Goal: Task Accomplishment & Management: Manage account settings

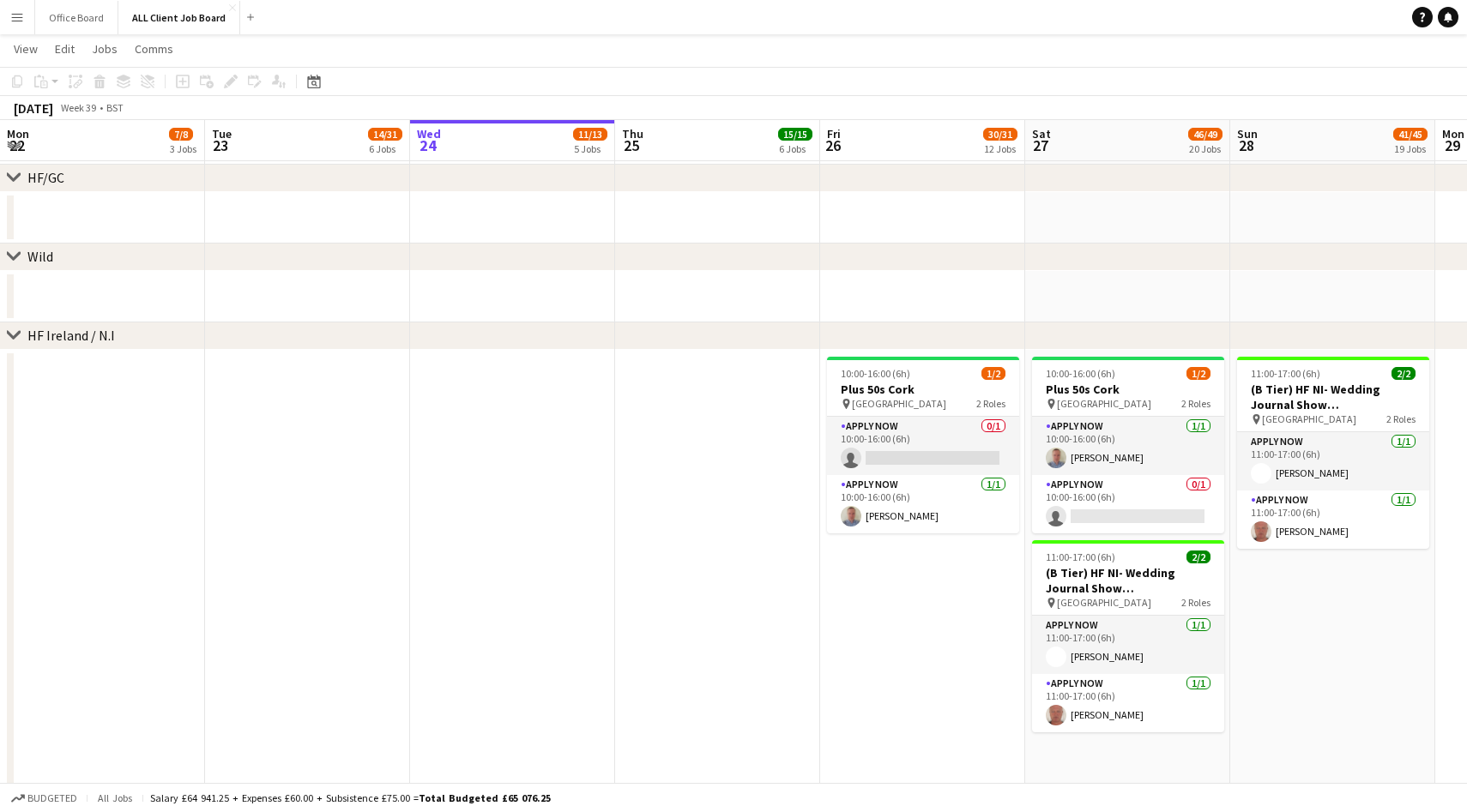
scroll to position [0, 389]
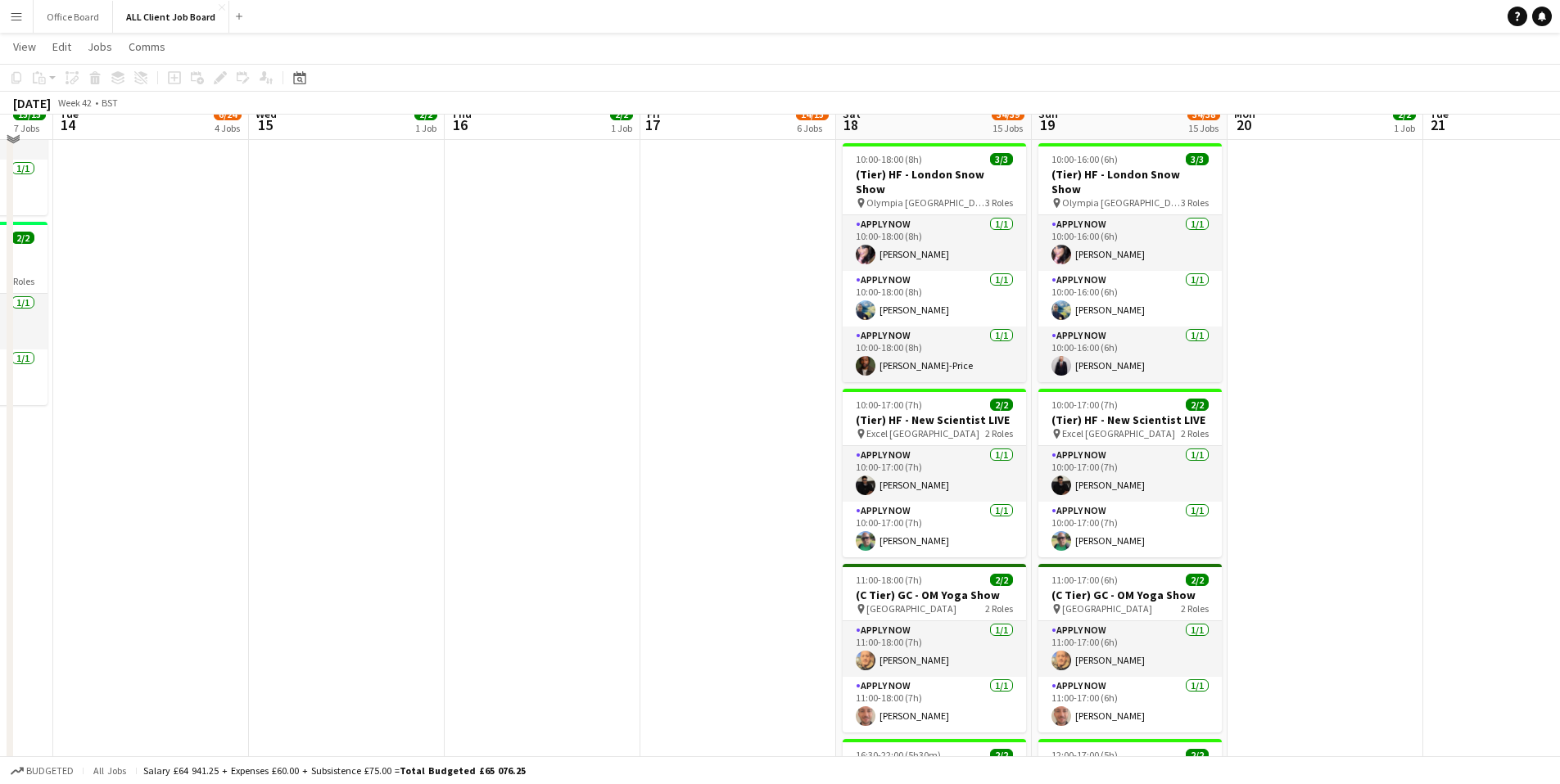
scroll to position [971, 0]
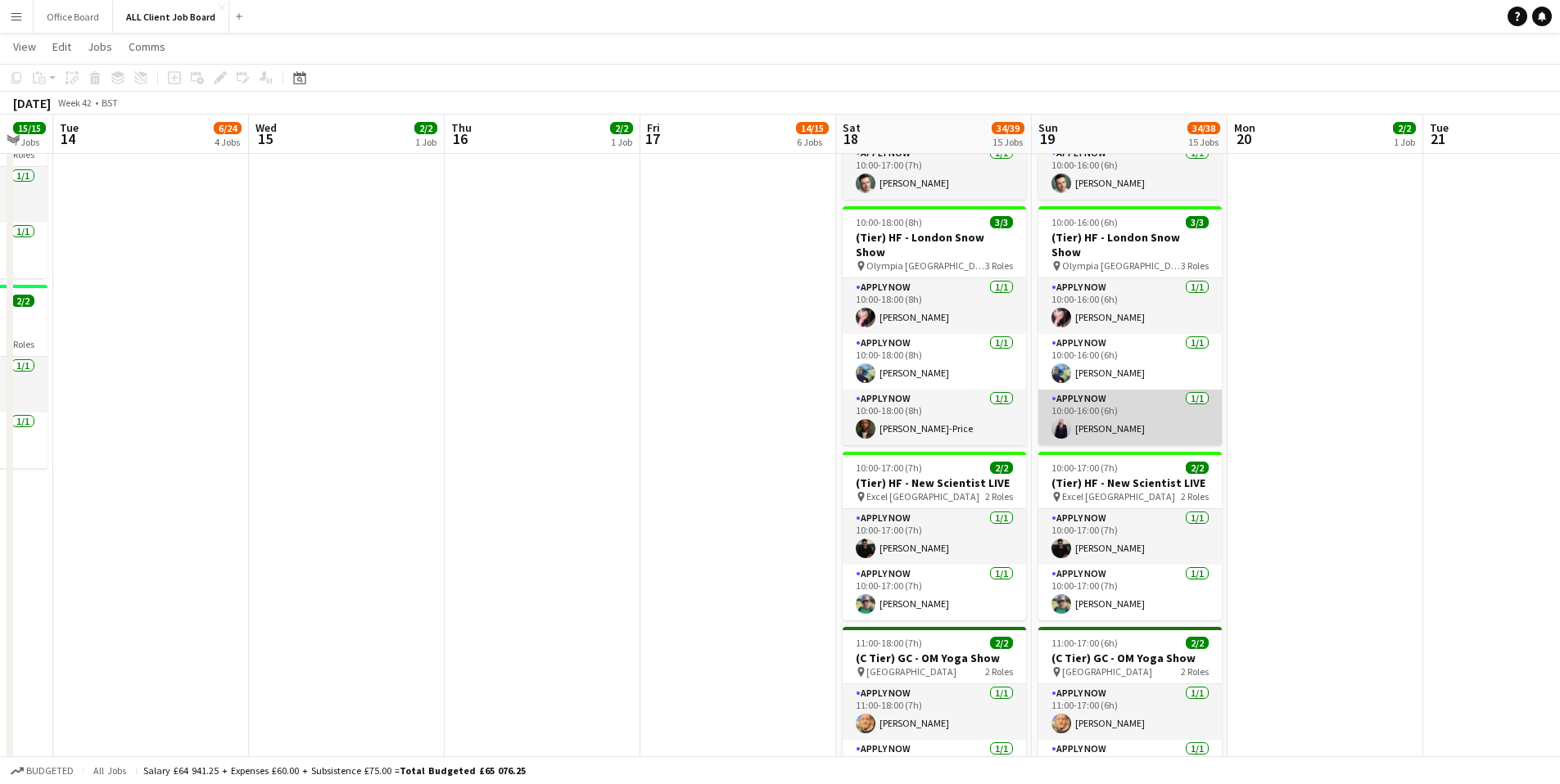
click at [1065, 420] on app-user-avatar at bounding box center [1061, 429] width 20 height 20
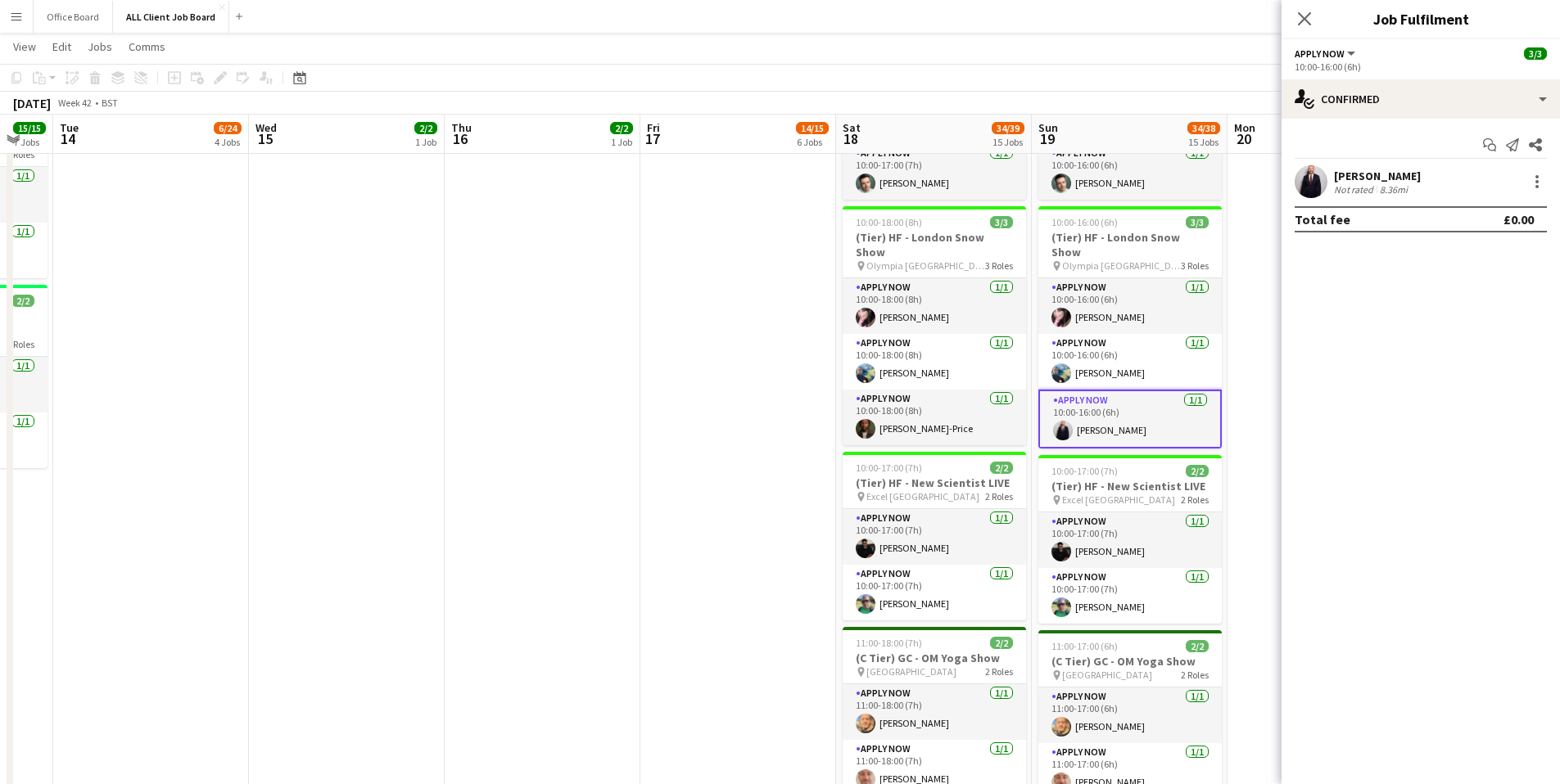
click at [1324, 176] on app-user-avatar at bounding box center [1310, 181] width 33 height 33
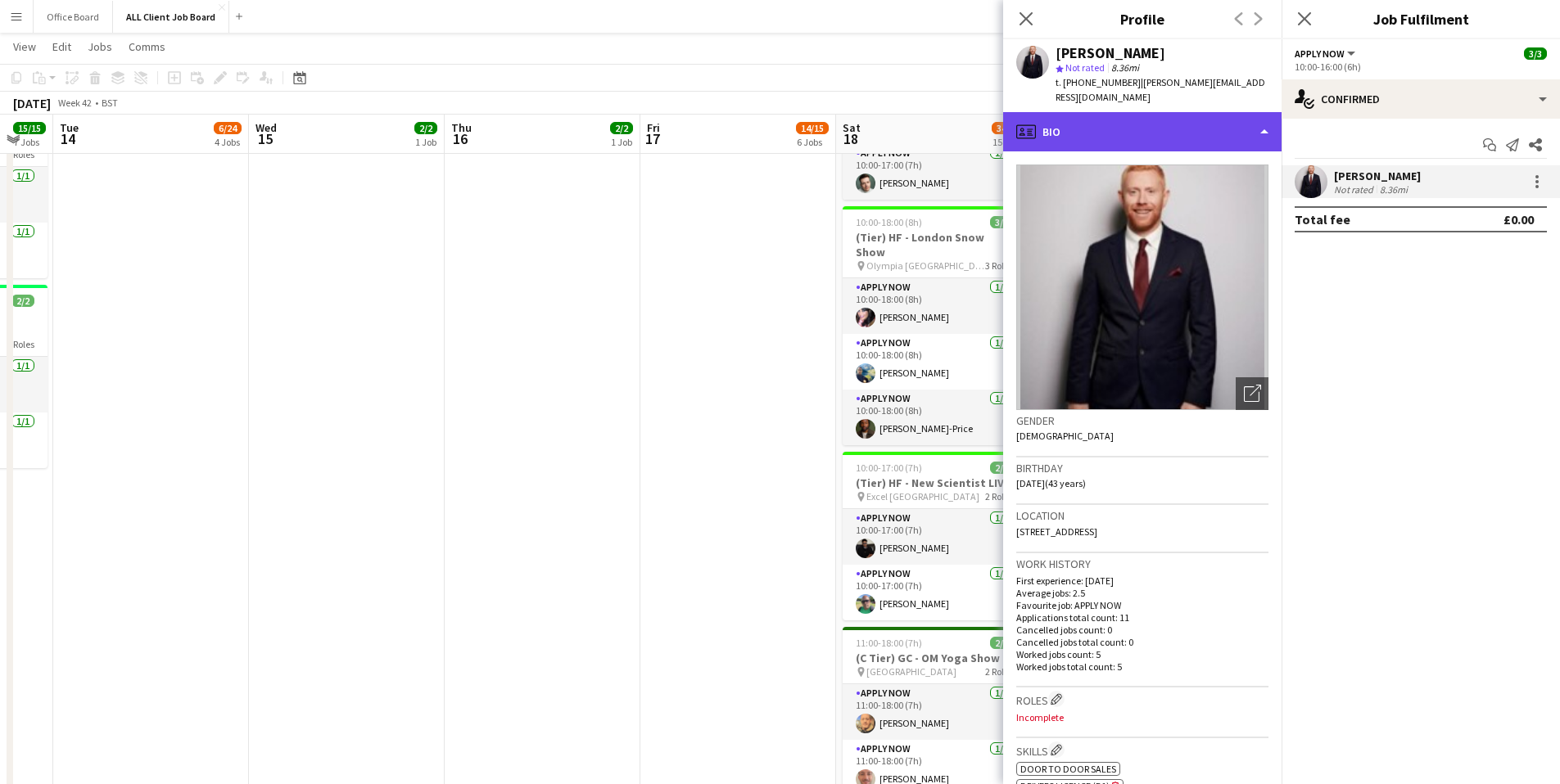
click at [1218, 124] on div "profile Bio" at bounding box center [1141, 132] width 278 height 39
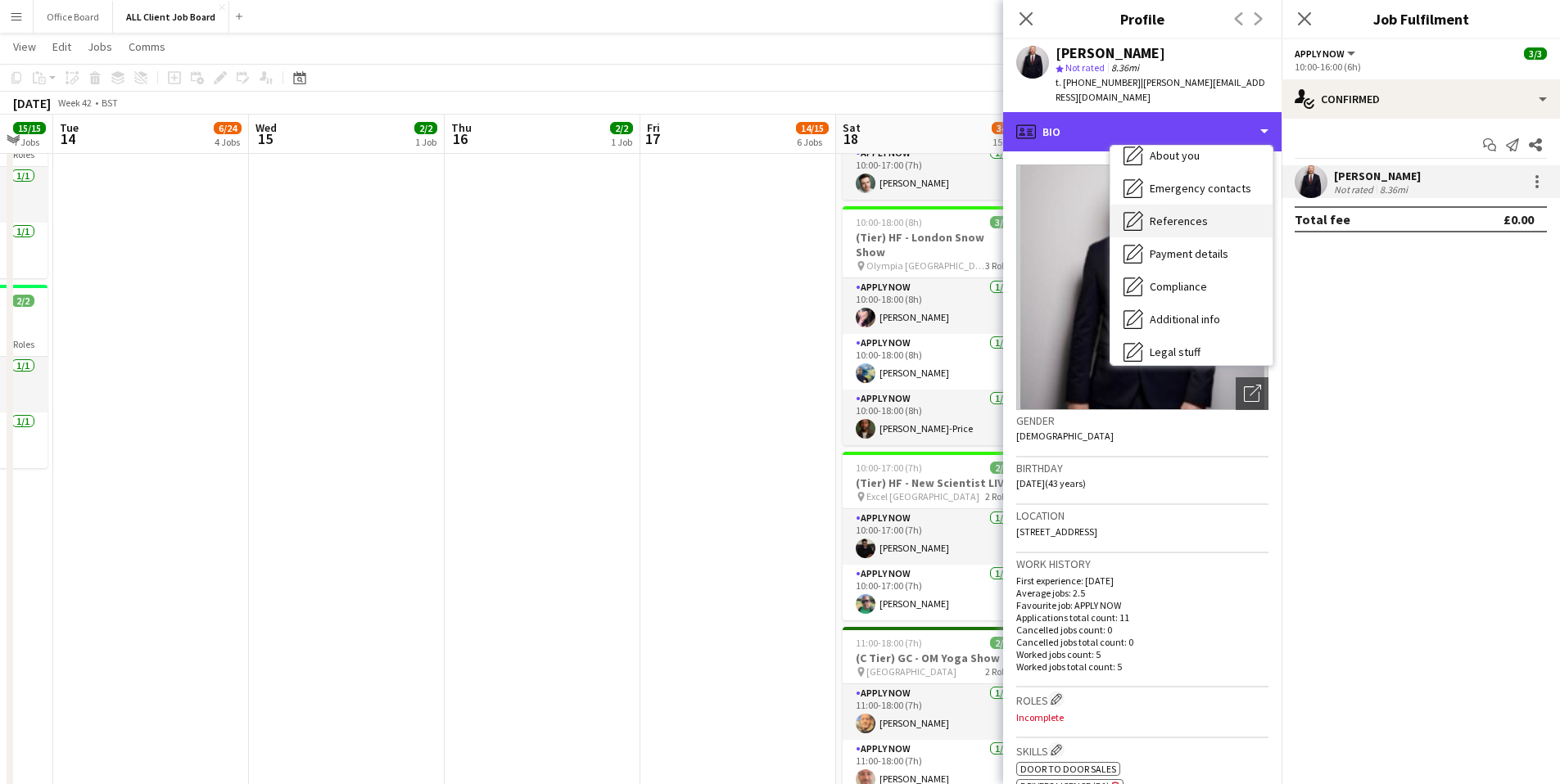
scroll to position [187, 0]
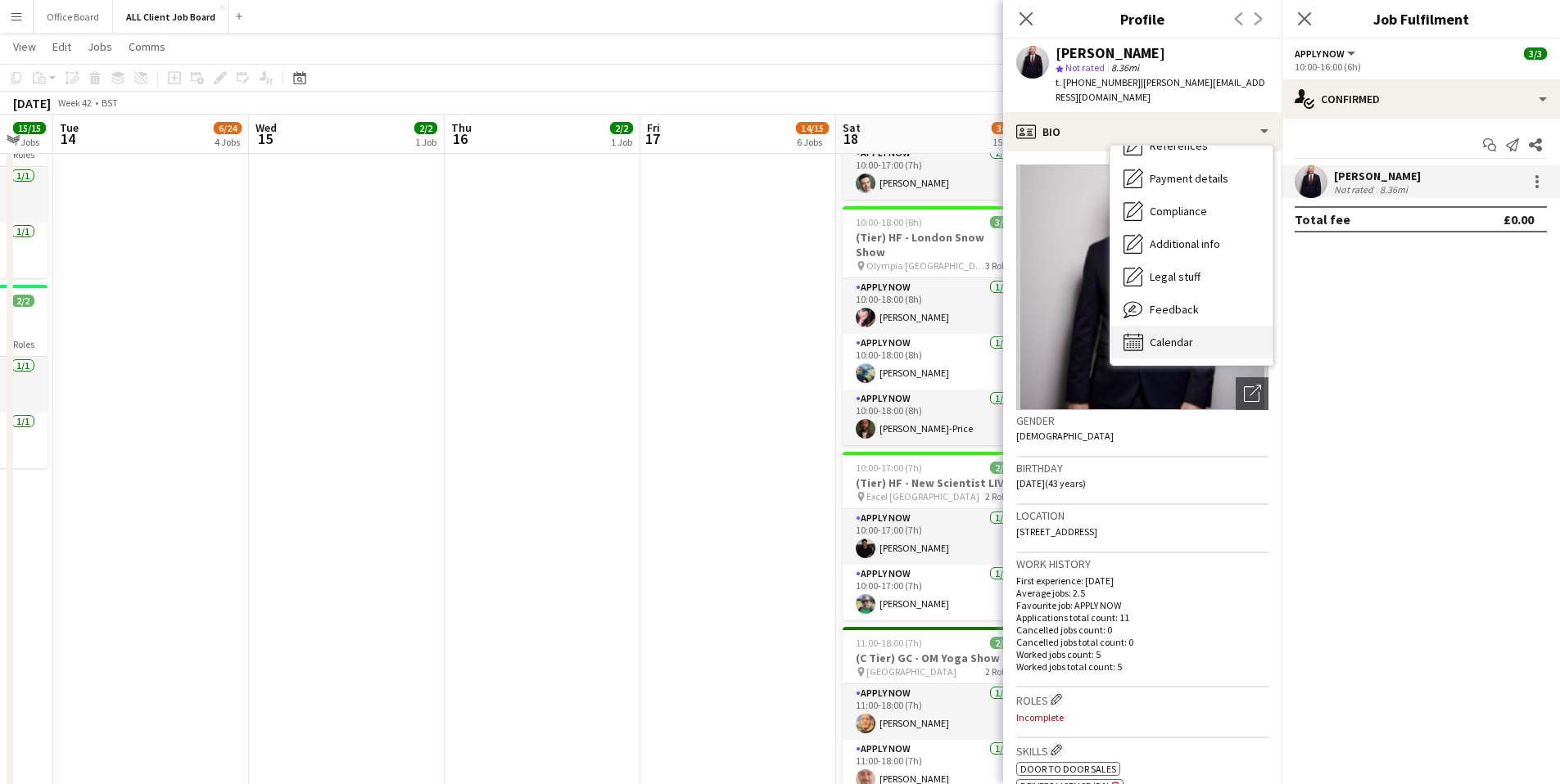
click at [1168, 335] on span "Calendar" at bounding box center [1171, 342] width 44 height 15
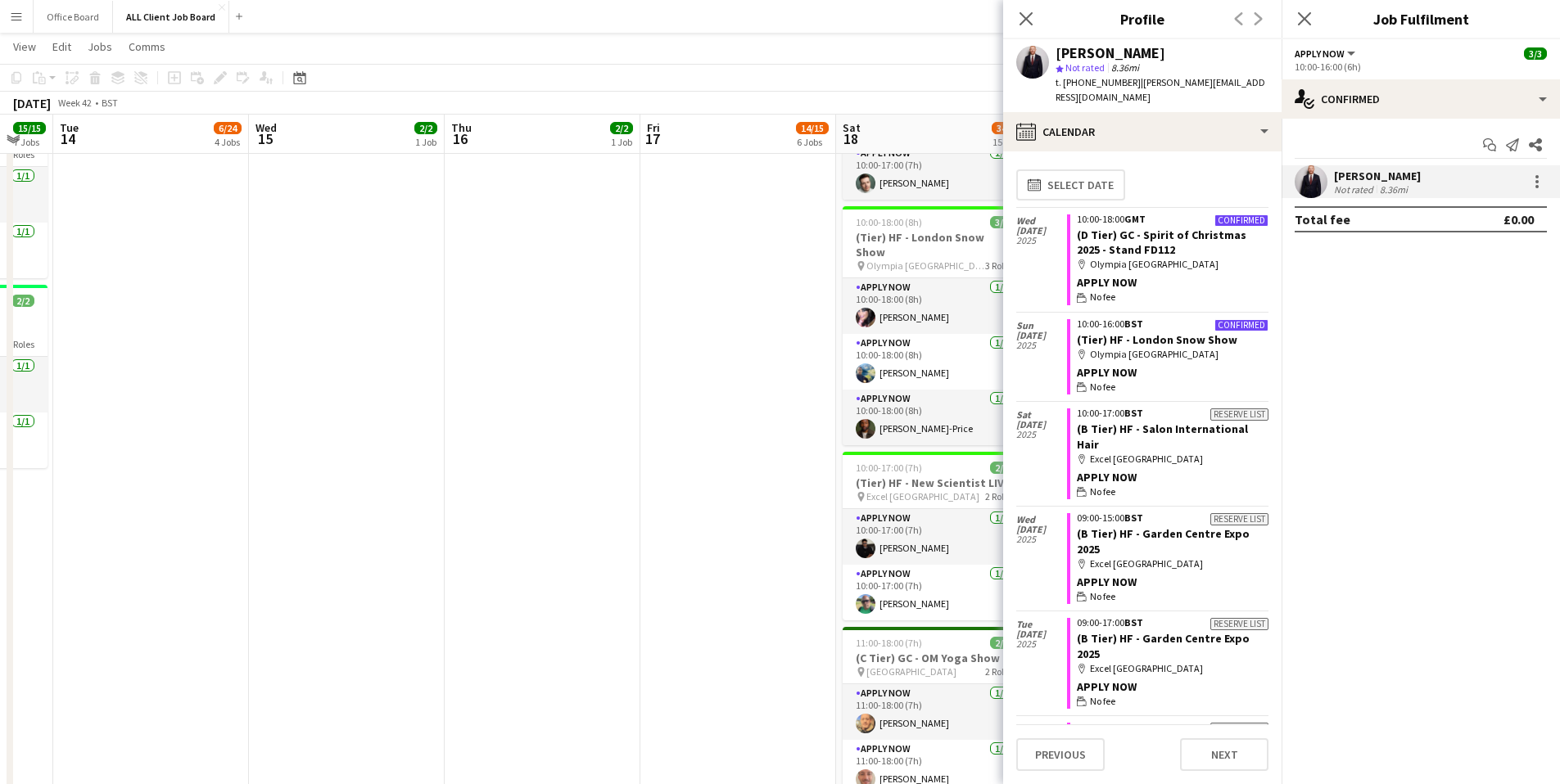
scroll to position [0, 0]
click at [1305, 19] on icon at bounding box center [1304, 19] width 16 height 16
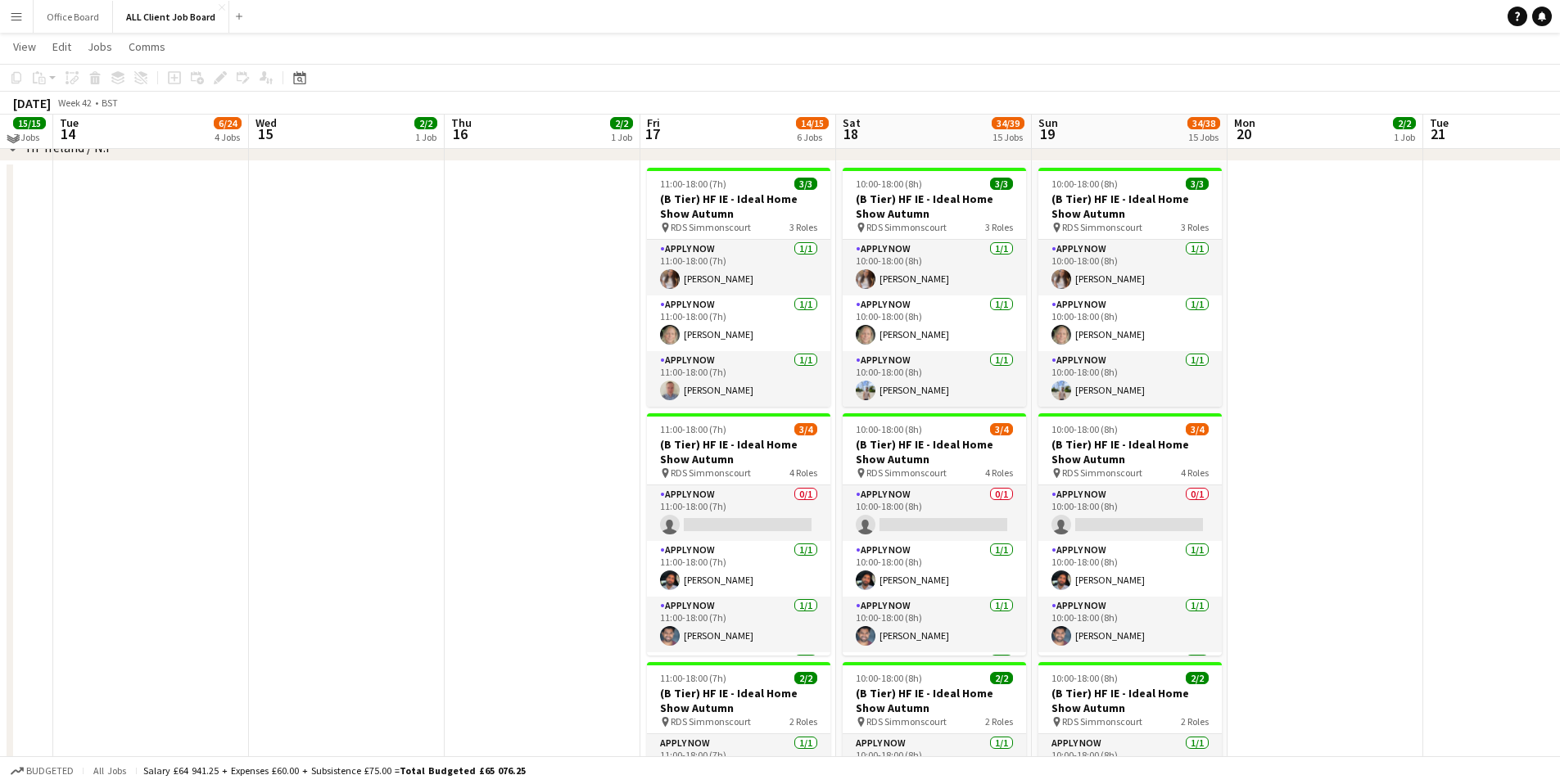
scroll to position [4524, 0]
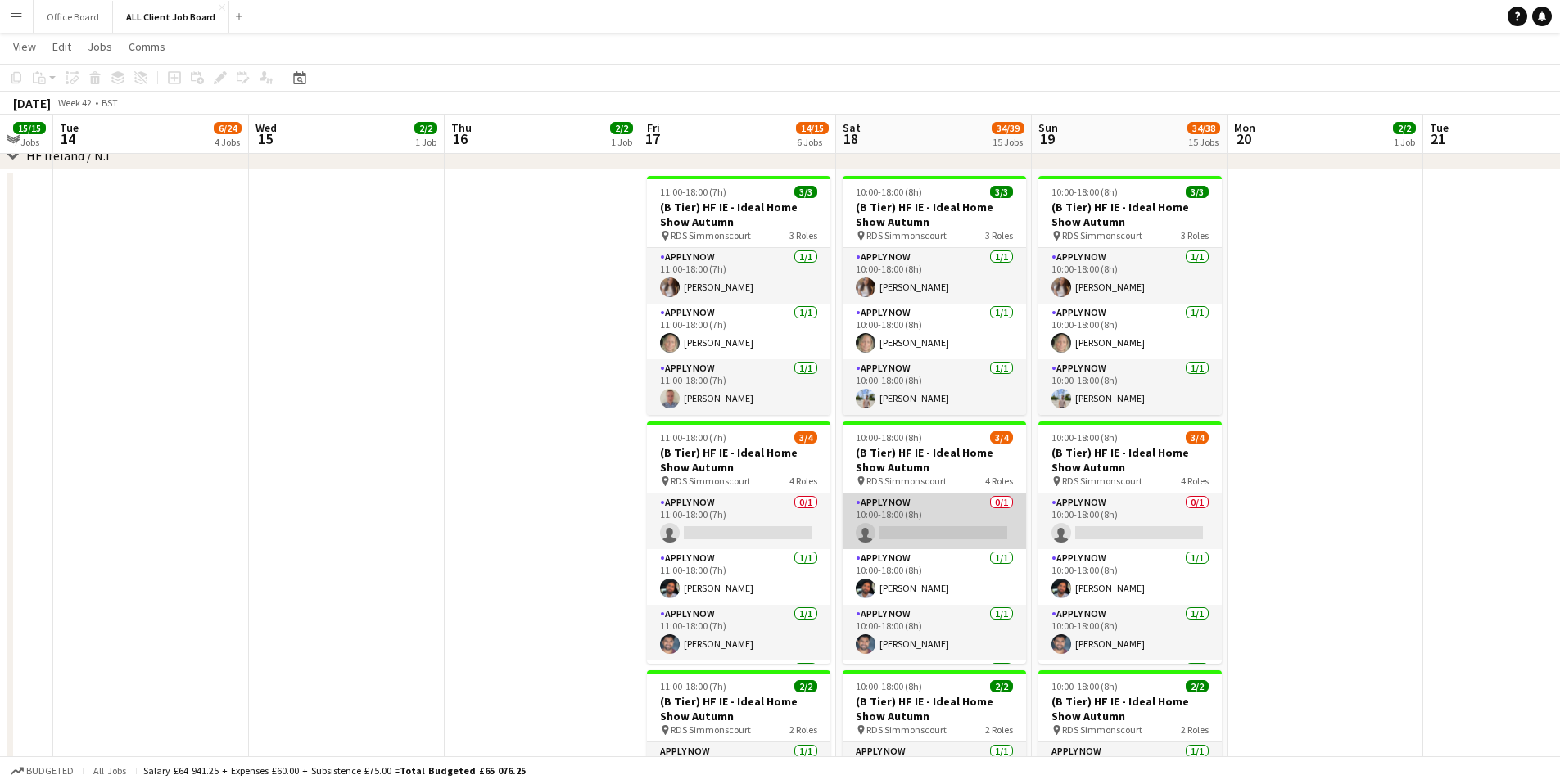
click at [895, 544] on app-card-role "APPLY NOW 0/1 10:00-18:00 (8h) single-neutral-actions" at bounding box center [934, 521] width 183 height 56
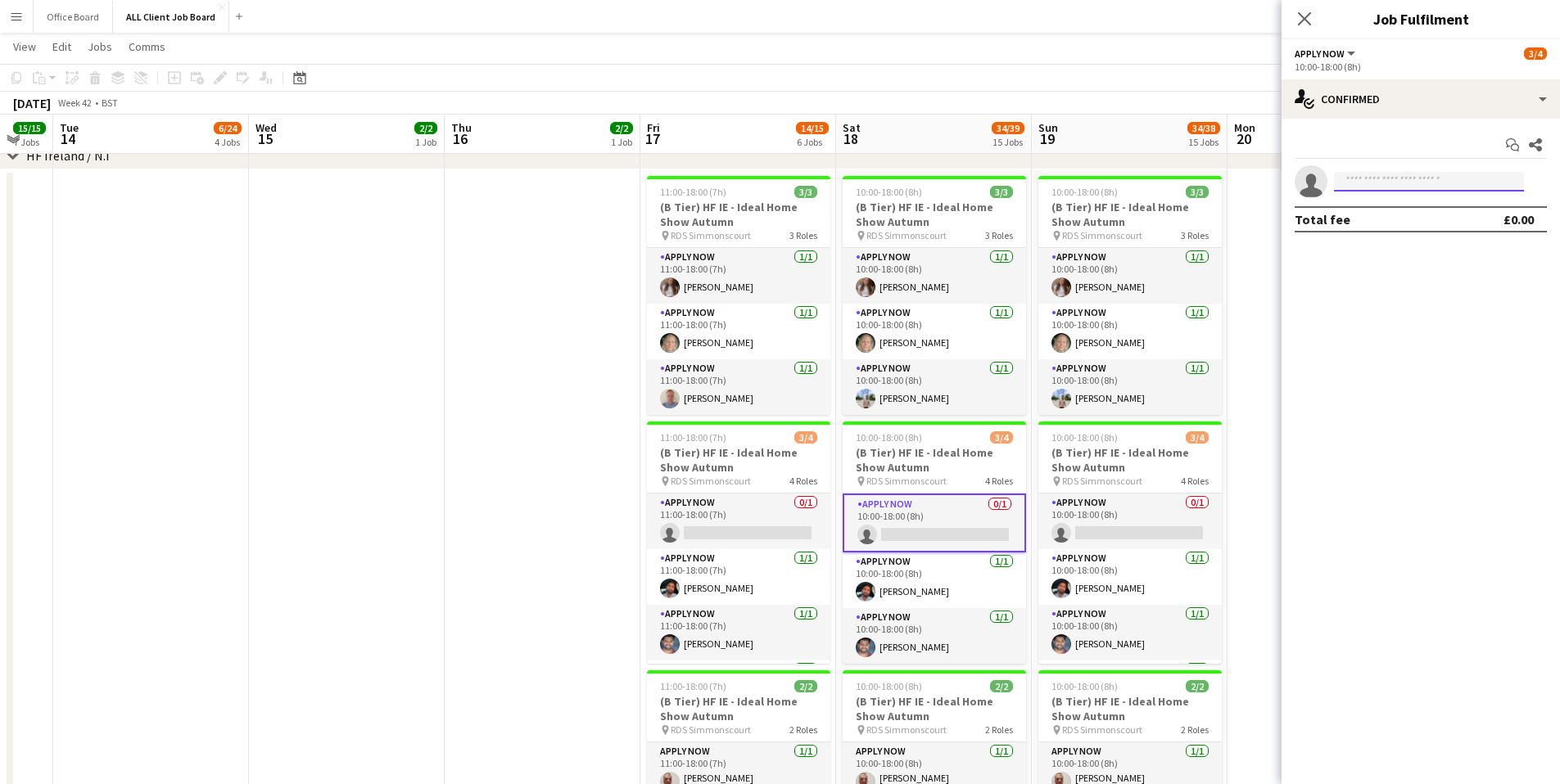
click at [1374, 179] on input at bounding box center [1428, 181] width 190 height 20
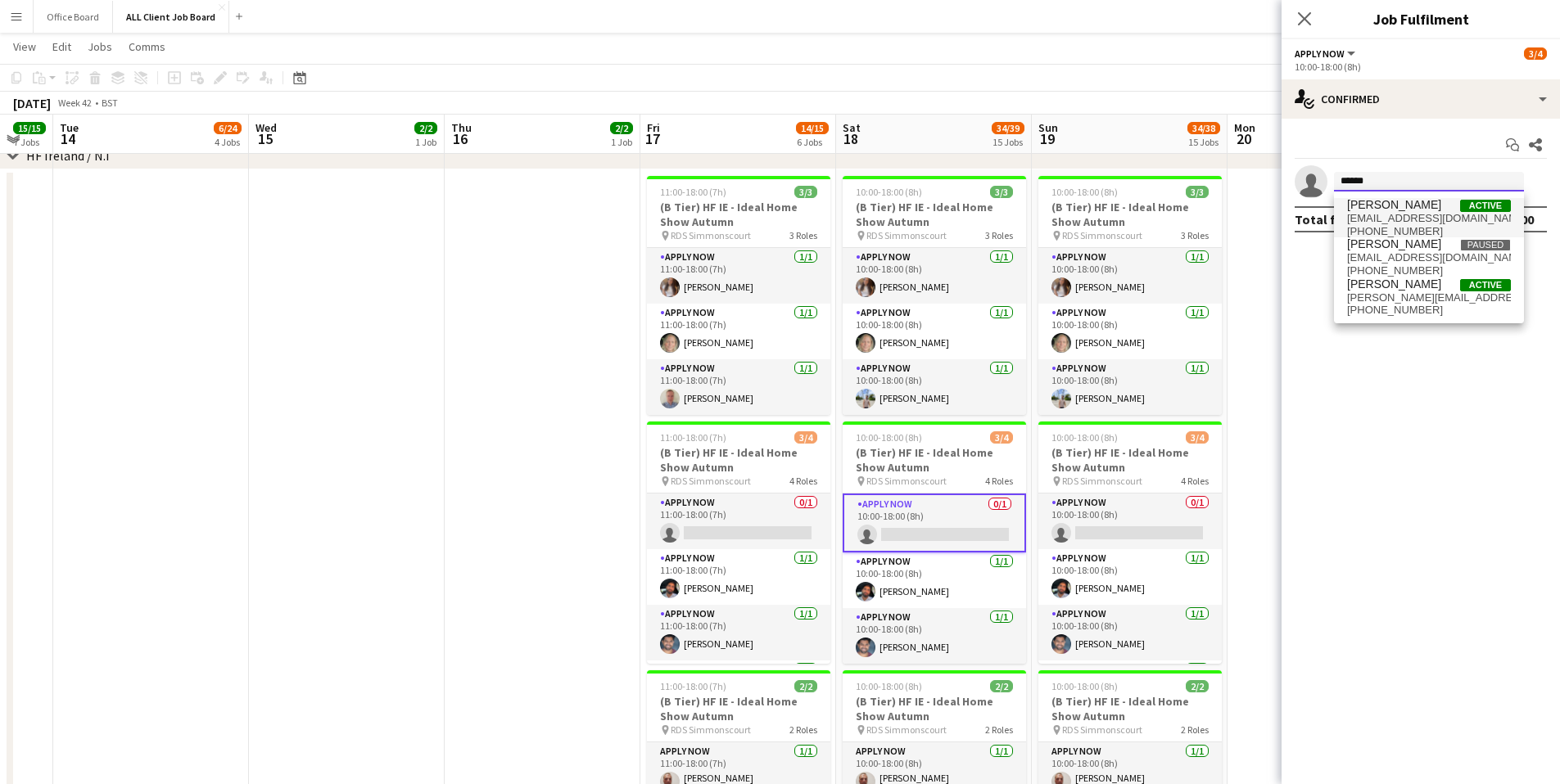
type input "******"
click at [1399, 201] on span "[PERSON_NAME] Active" at bounding box center [1428, 205] width 164 height 14
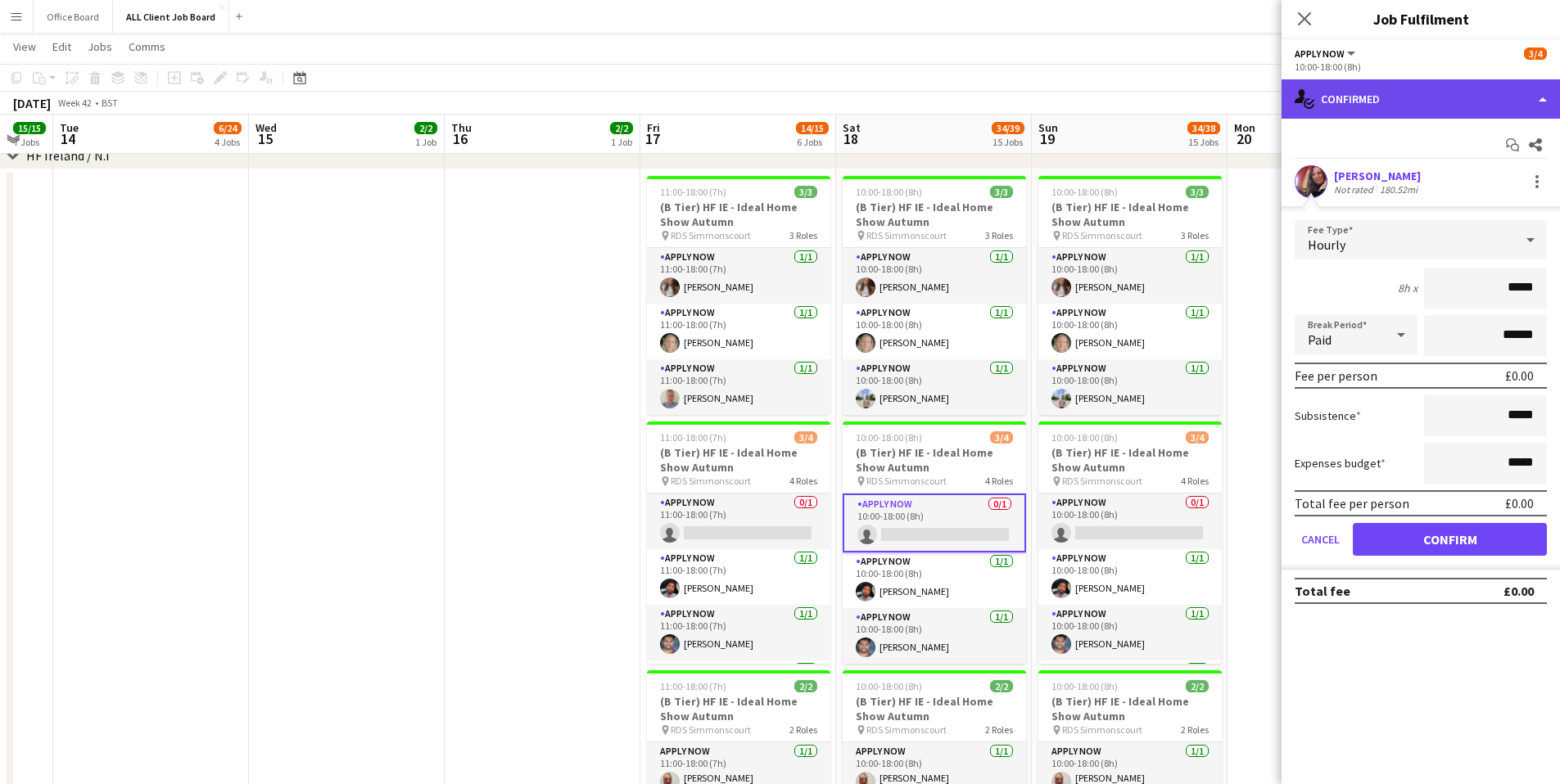
click at [1399, 100] on div "single-neutral-actions-check-2 Confirmed" at bounding box center [1420, 99] width 278 height 39
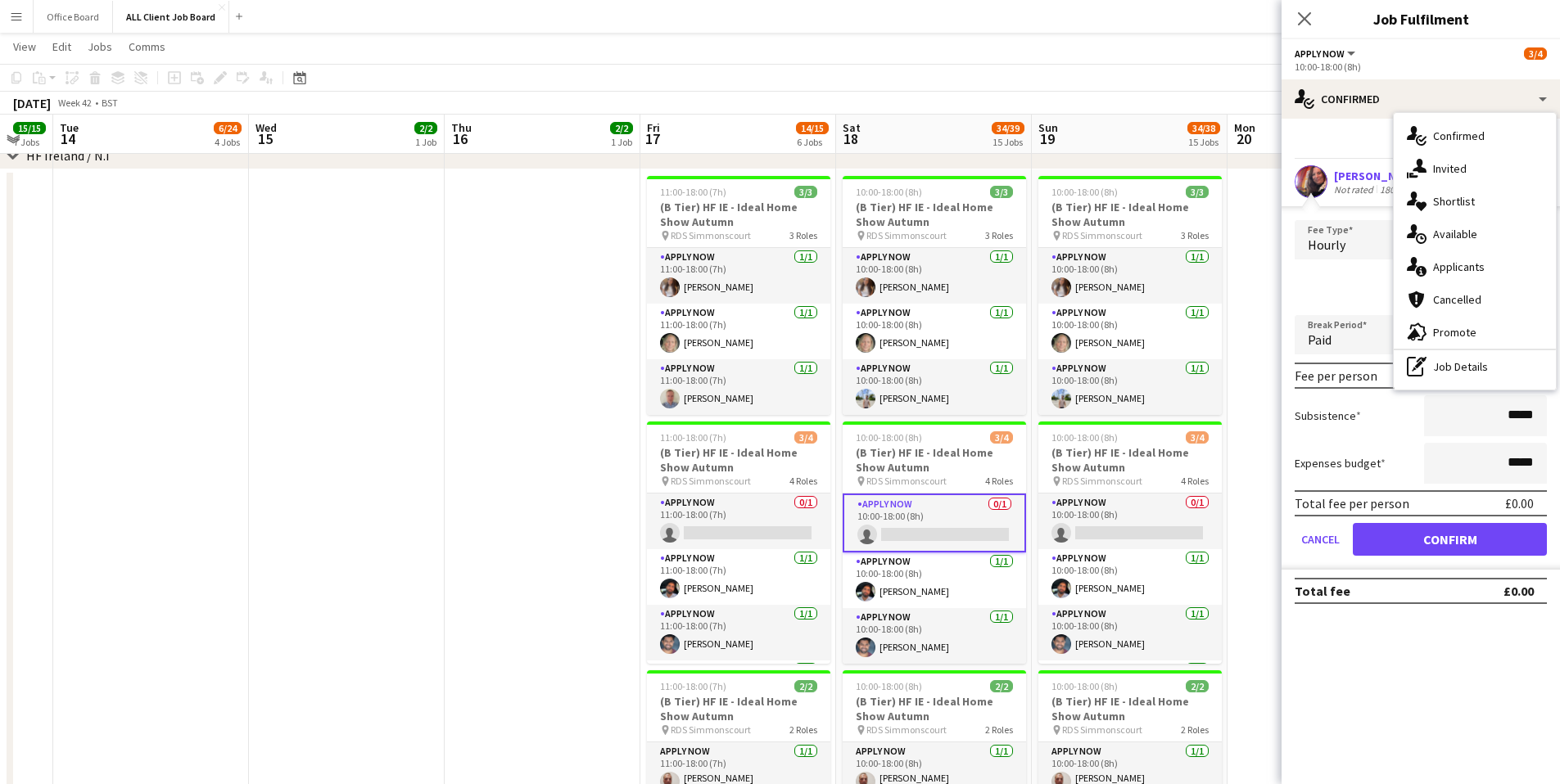
click at [1368, 129] on div "Start chat Share [PERSON_NAME] Not rated 180.52mi Fee Type Hourly 8h x ***** Br…" at bounding box center [1420, 368] width 278 height 499
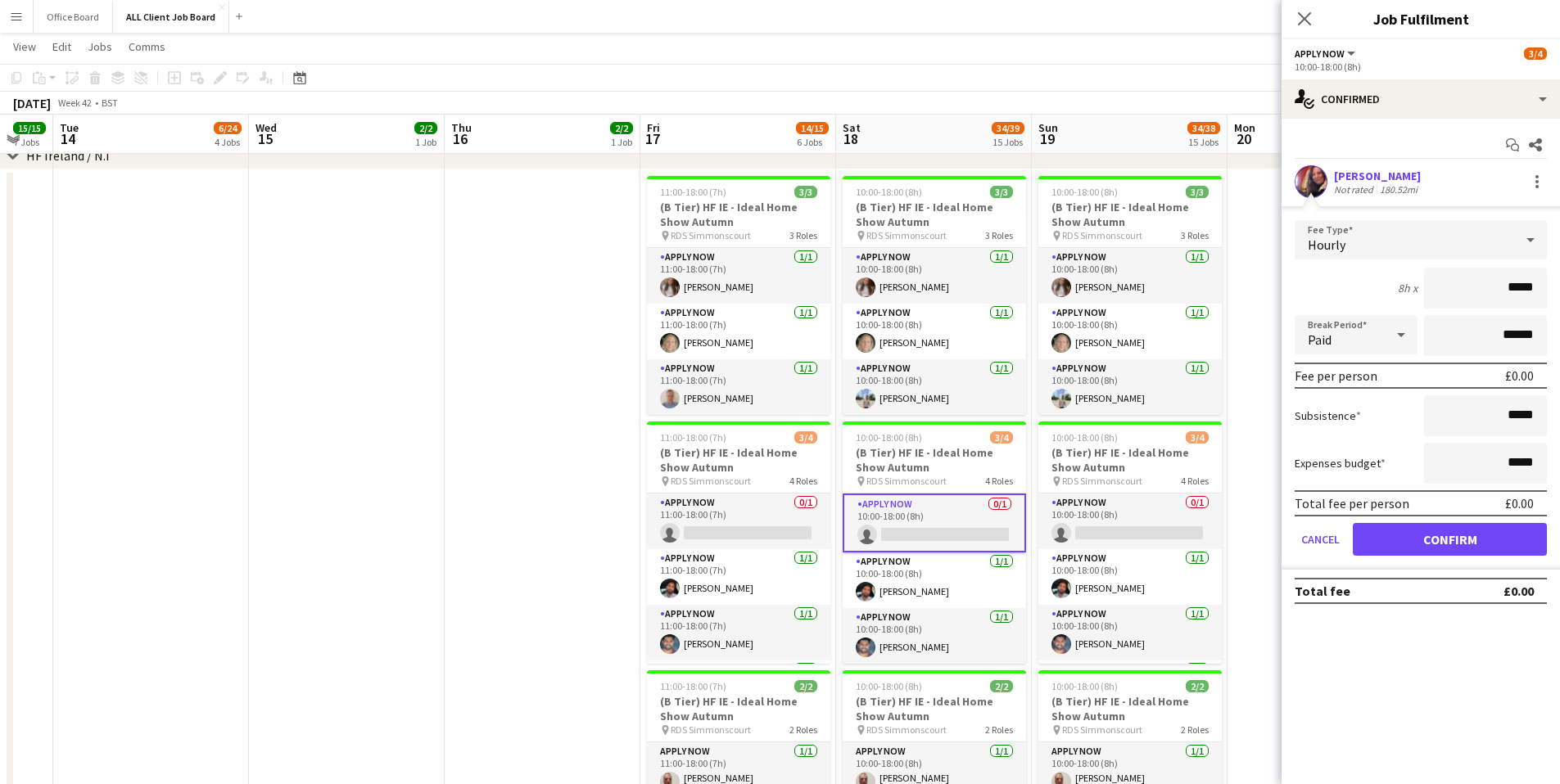
click at [1311, 181] on app-user-avatar at bounding box center [1310, 181] width 33 height 33
click at [1399, 183] on div at bounding box center [1537, 181] width 20 height 20
click at [1317, 169] on div at bounding box center [780, 392] width 1560 height 784
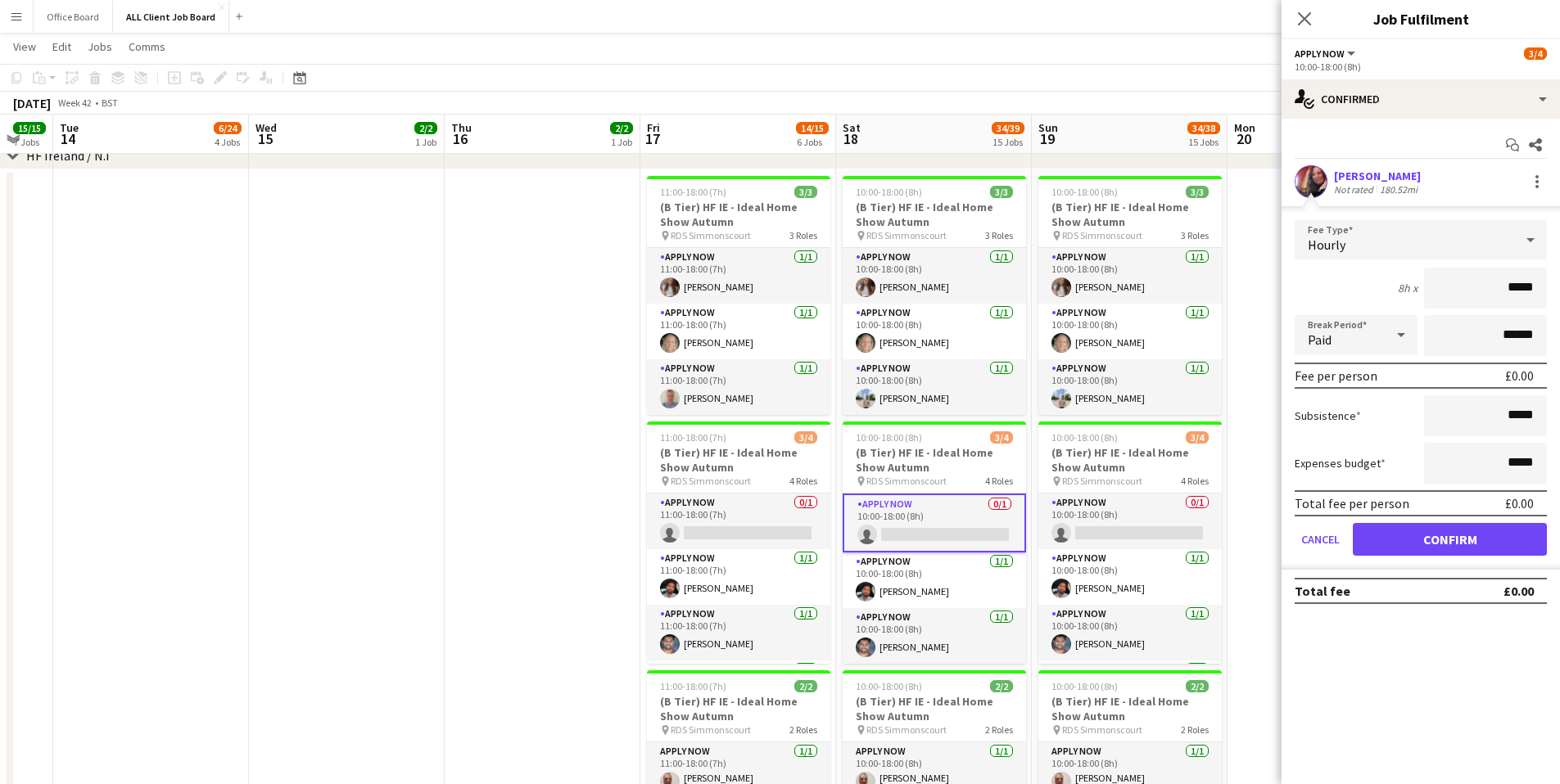
click at [1312, 174] on app-user-avatar at bounding box center [1310, 181] width 33 height 33
click at [1315, 182] on app-user-avatar at bounding box center [1310, 181] width 33 height 33
click at [1380, 183] on div "180.52mi" at bounding box center [1398, 189] width 44 height 12
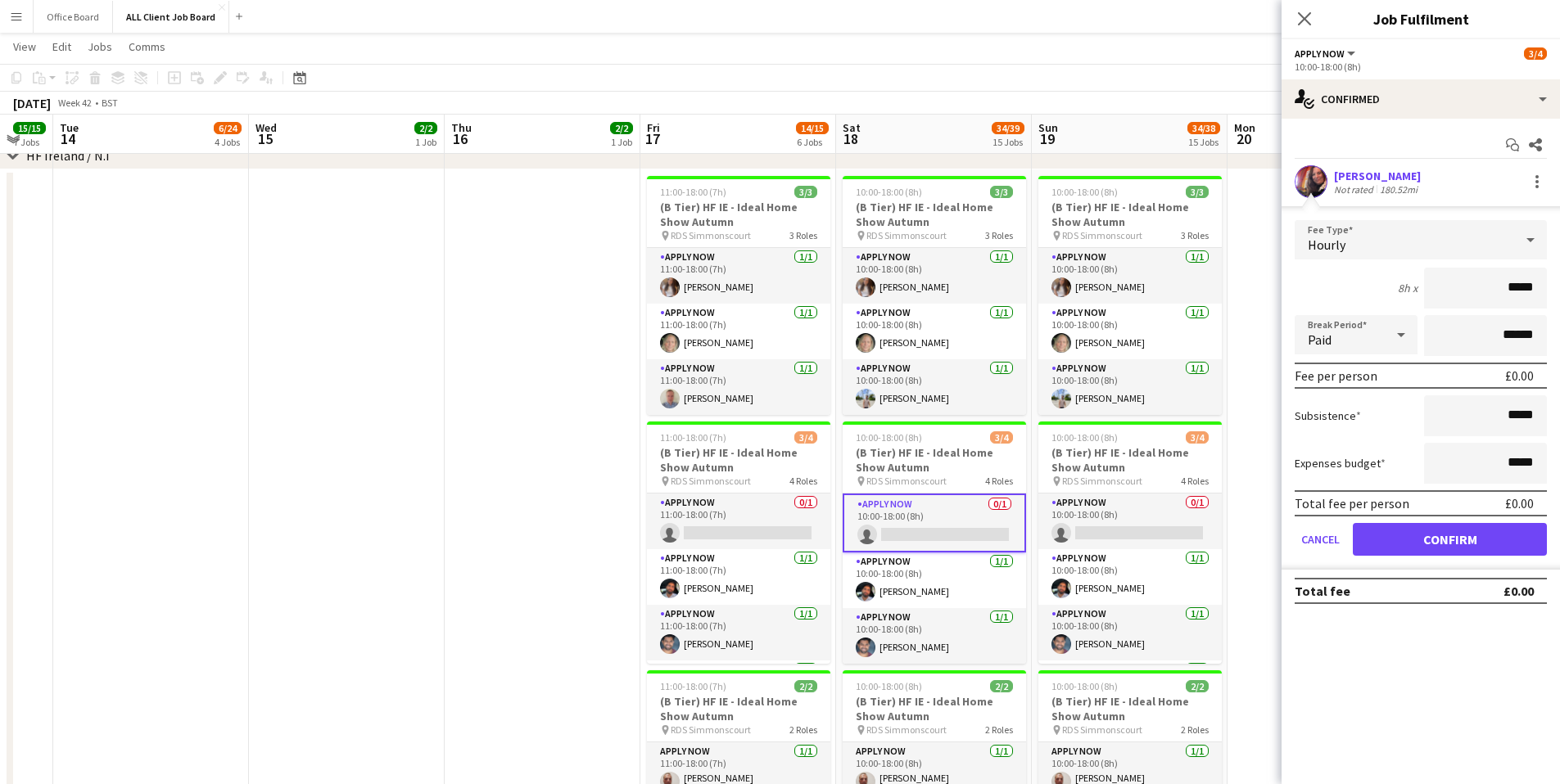
click at [1375, 169] on div "[PERSON_NAME]" at bounding box center [1377, 176] width 87 height 15
click at [1368, 173] on div "[PERSON_NAME]" at bounding box center [1377, 176] width 87 height 15
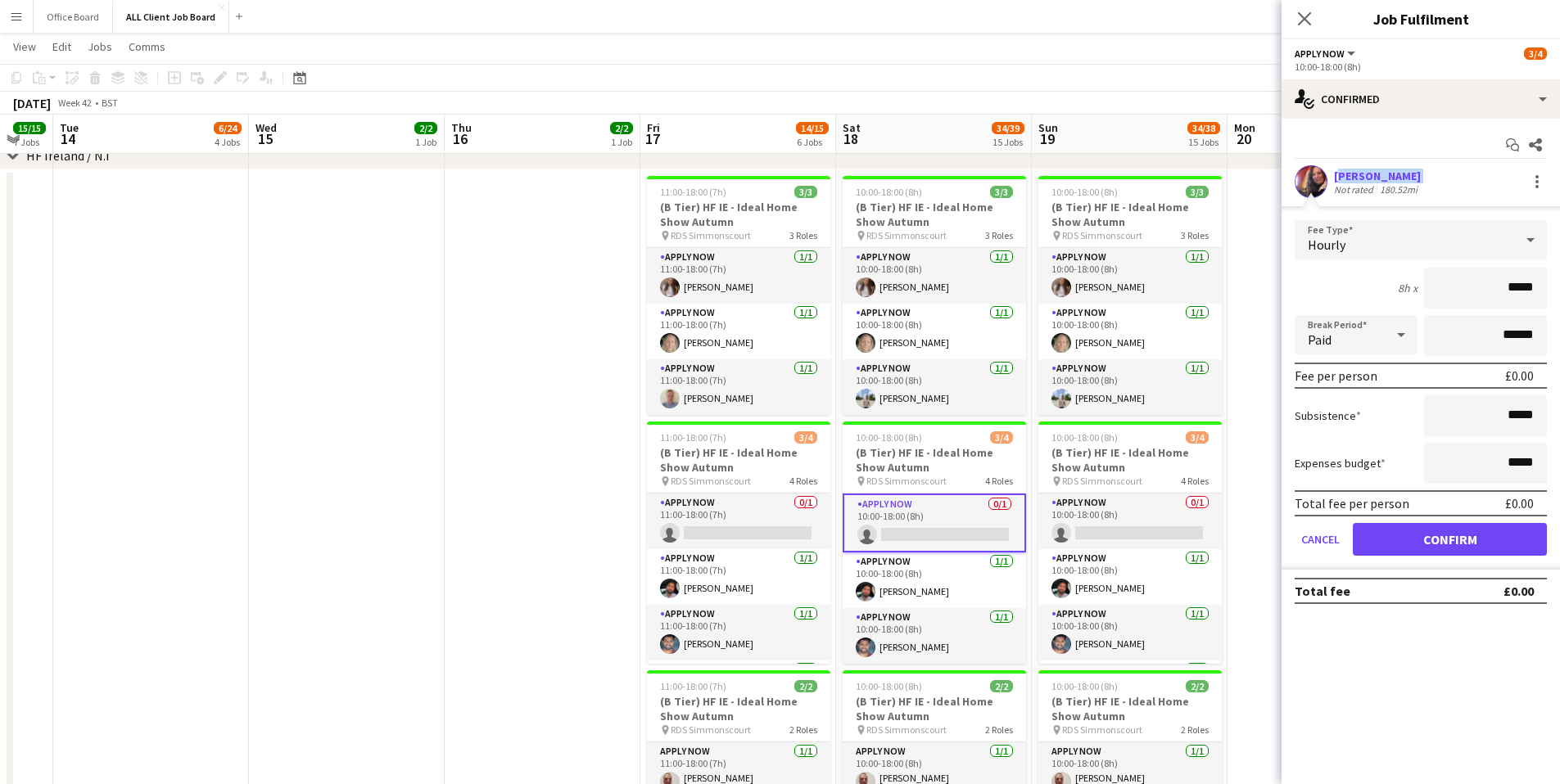
click at [1368, 173] on div "[PERSON_NAME]" at bounding box center [1377, 176] width 87 height 15
click at [1399, 541] on button "Confirm" at bounding box center [1450, 540] width 194 height 33
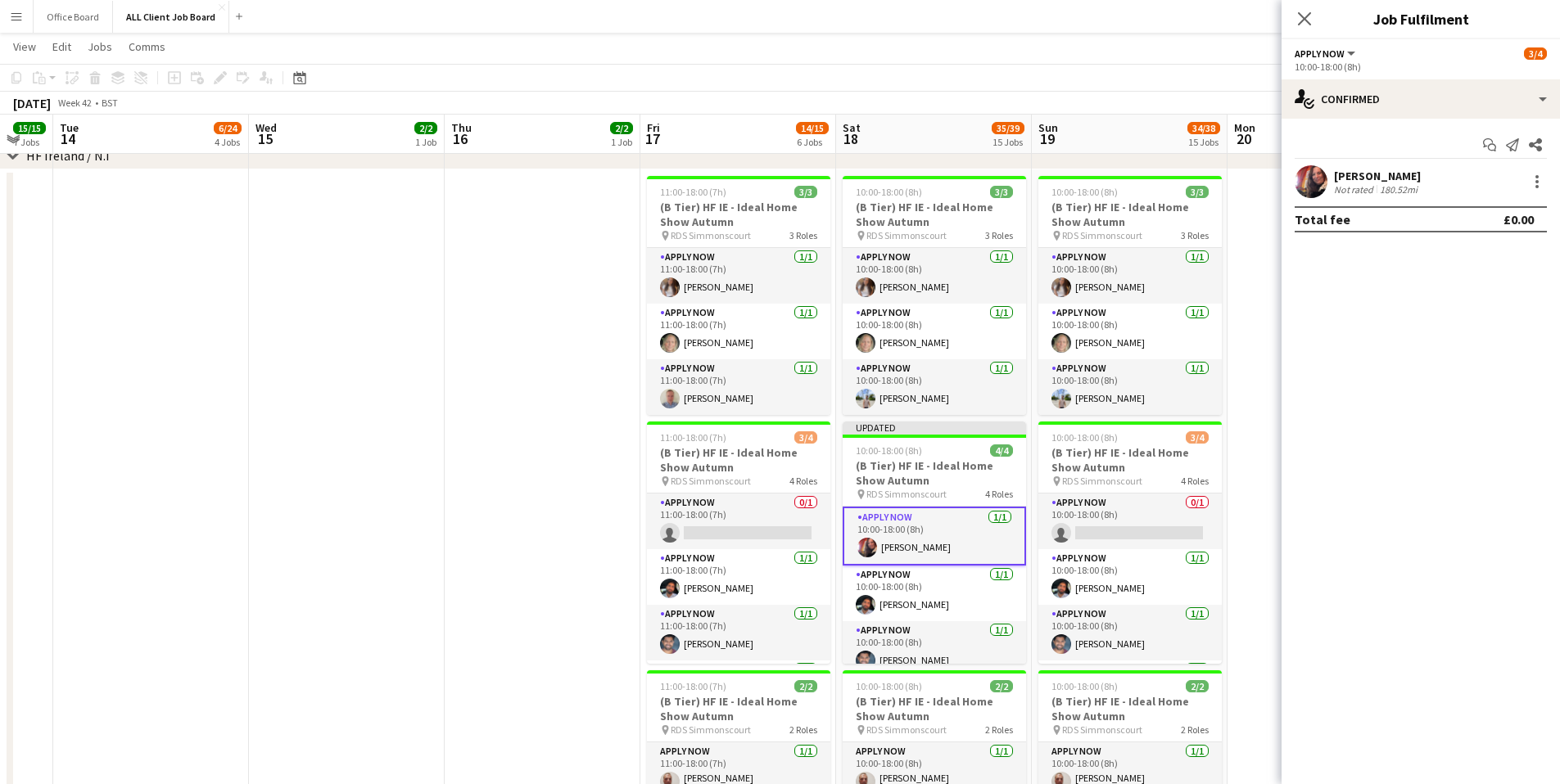
click at [1310, 197] on app-user-avatar at bounding box center [1310, 181] width 33 height 33
click at [1315, 182] on app-user-avatar at bounding box center [1310, 181] width 33 height 33
click at [887, 551] on app-card-role "APPLY NOW [DATE] 10:00-18:00 (8h) [PERSON_NAME]" at bounding box center [934, 536] width 183 height 59
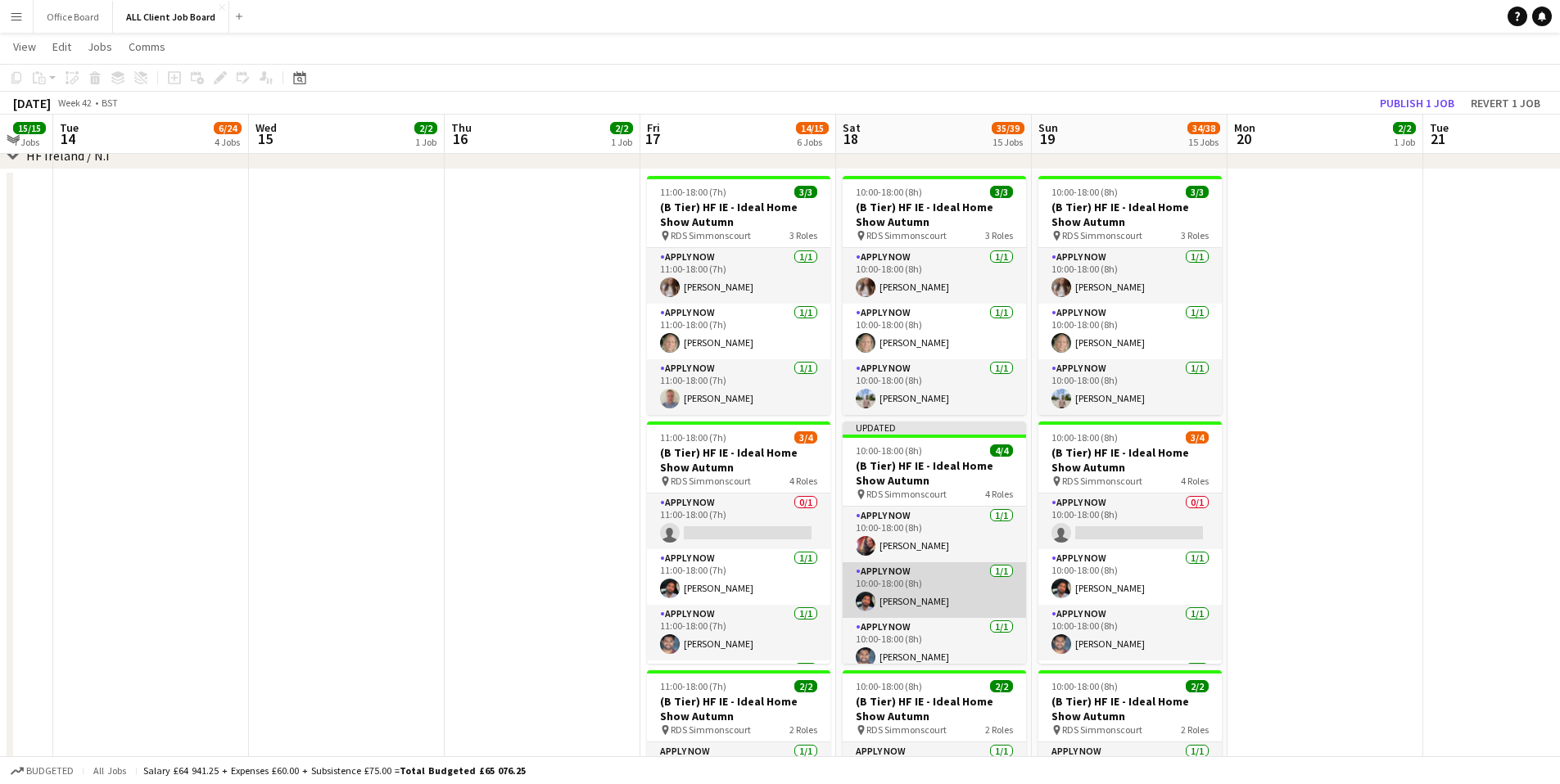
click at [907, 606] on app-card-role "APPLY NOW [DATE] 10:00-18:00 (8h) [PERSON_NAME]" at bounding box center [934, 590] width 183 height 56
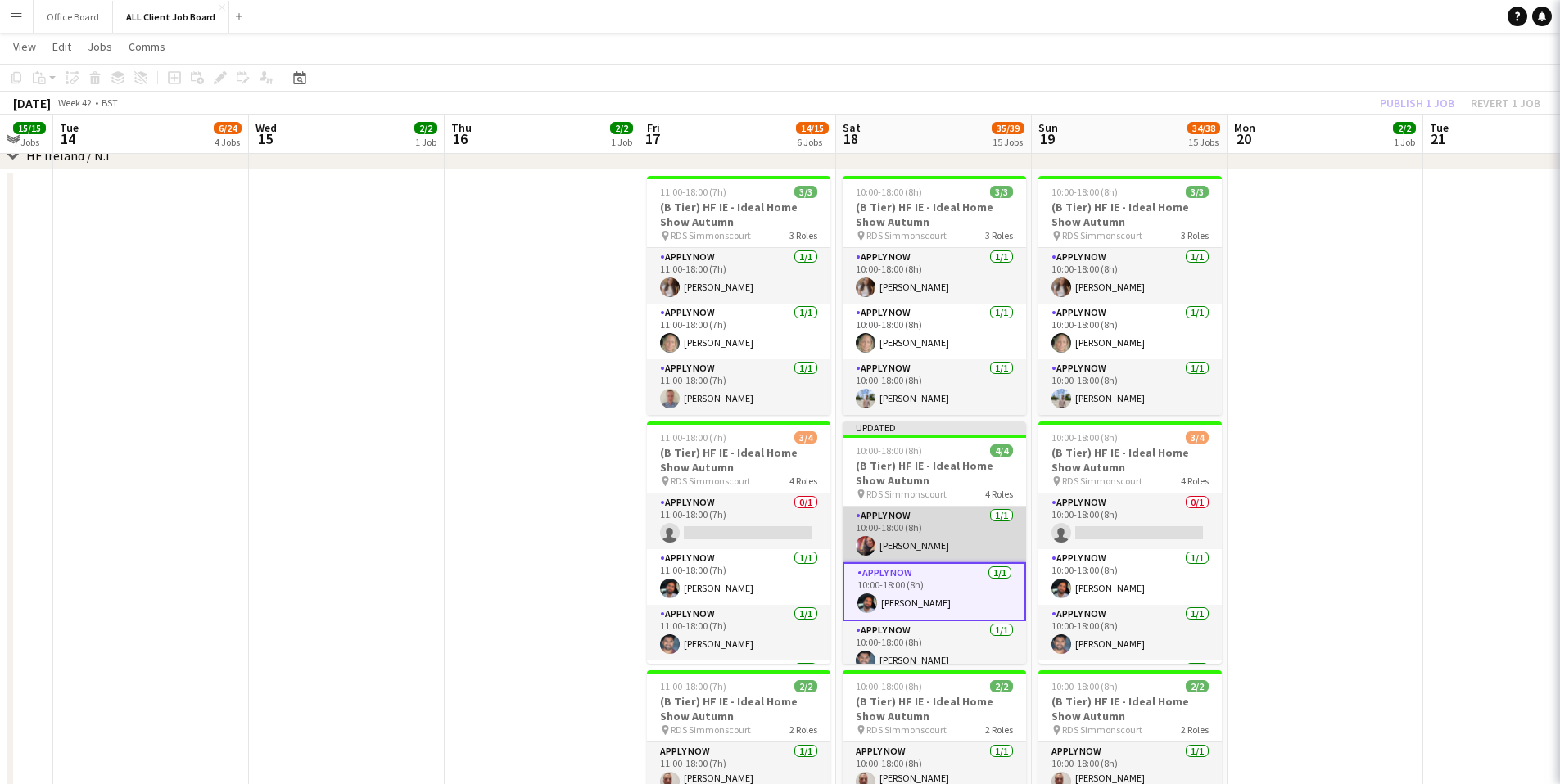
click at [922, 532] on app-card-role "APPLY NOW [DATE] 10:00-18:00 (8h) [PERSON_NAME]" at bounding box center [934, 534] width 183 height 56
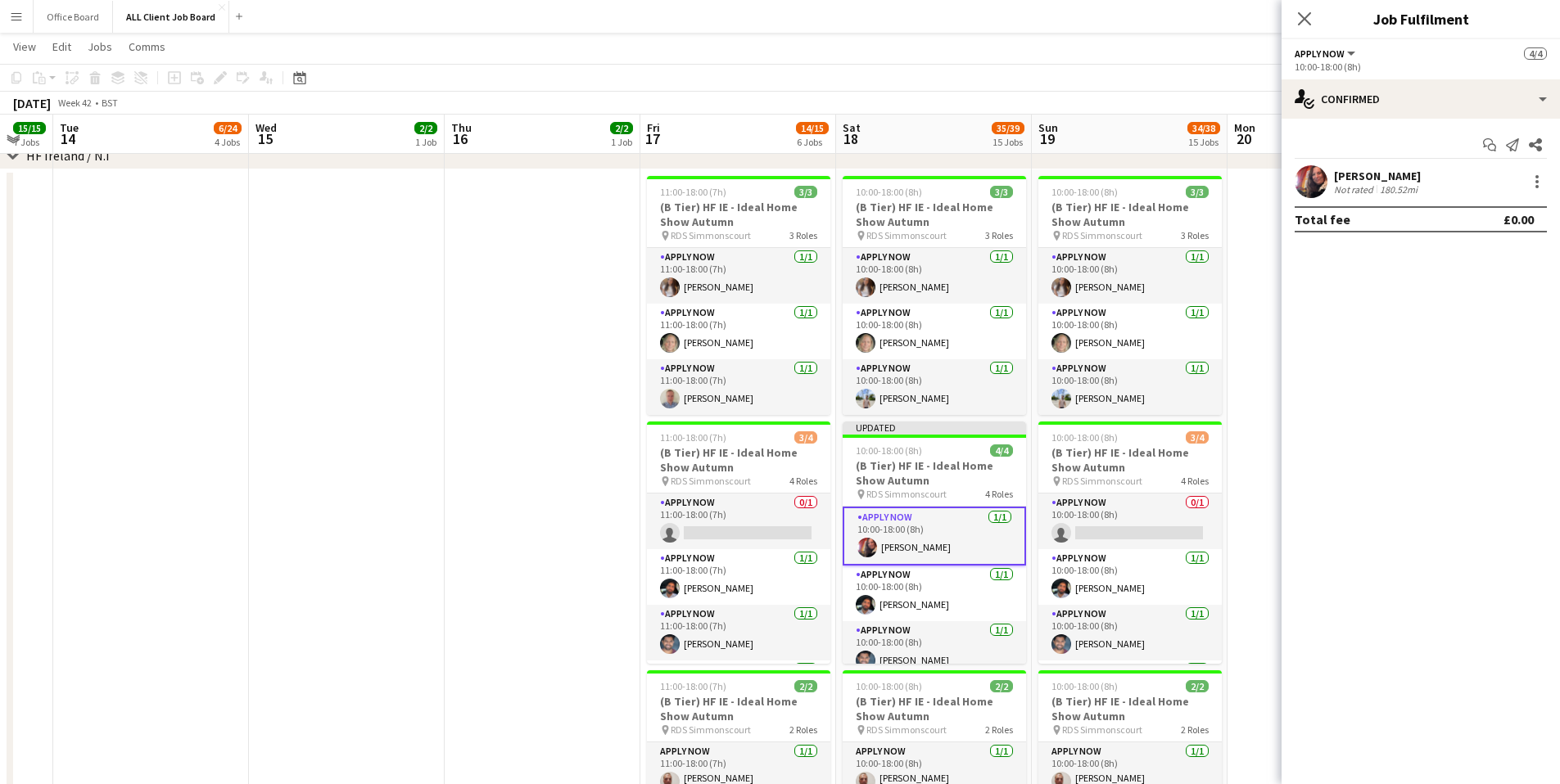
click at [1324, 177] on app-user-avatar at bounding box center [1310, 181] width 33 height 33
click at [1399, 172] on div at bounding box center [1537, 181] width 20 height 20
click at [1304, 177] on div at bounding box center [780, 392] width 1560 height 784
click at [1344, 177] on div "[PERSON_NAME]" at bounding box center [1377, 176] width 87 height 15
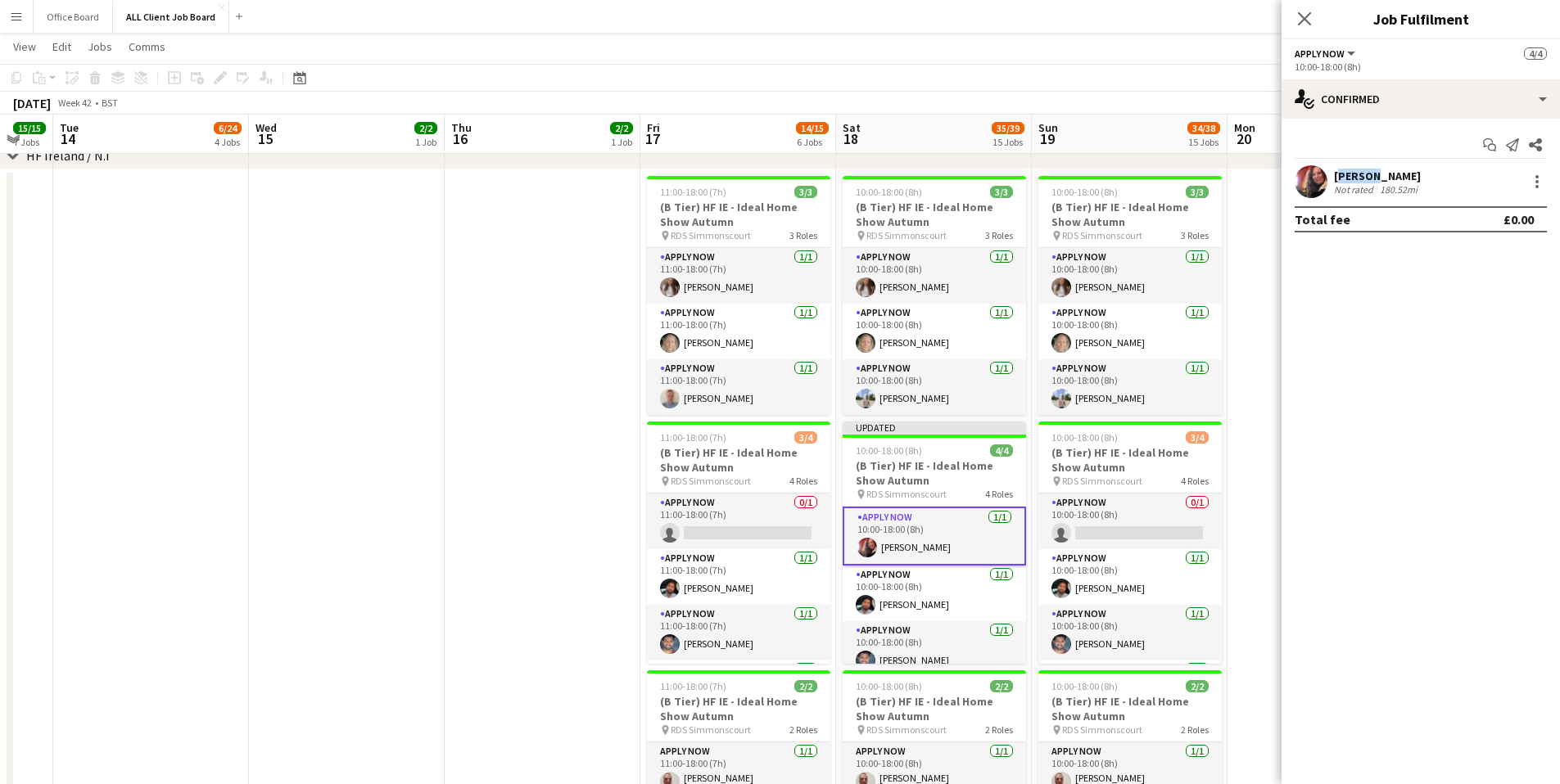
click at [1344, 177] on div "[PERSON_NAME]" at bounding box center [1377, 176] width 87 height 15
click at [1310, 14] on icon "Close pop-in" at bounding box center [1304, 19] width 16 height 16
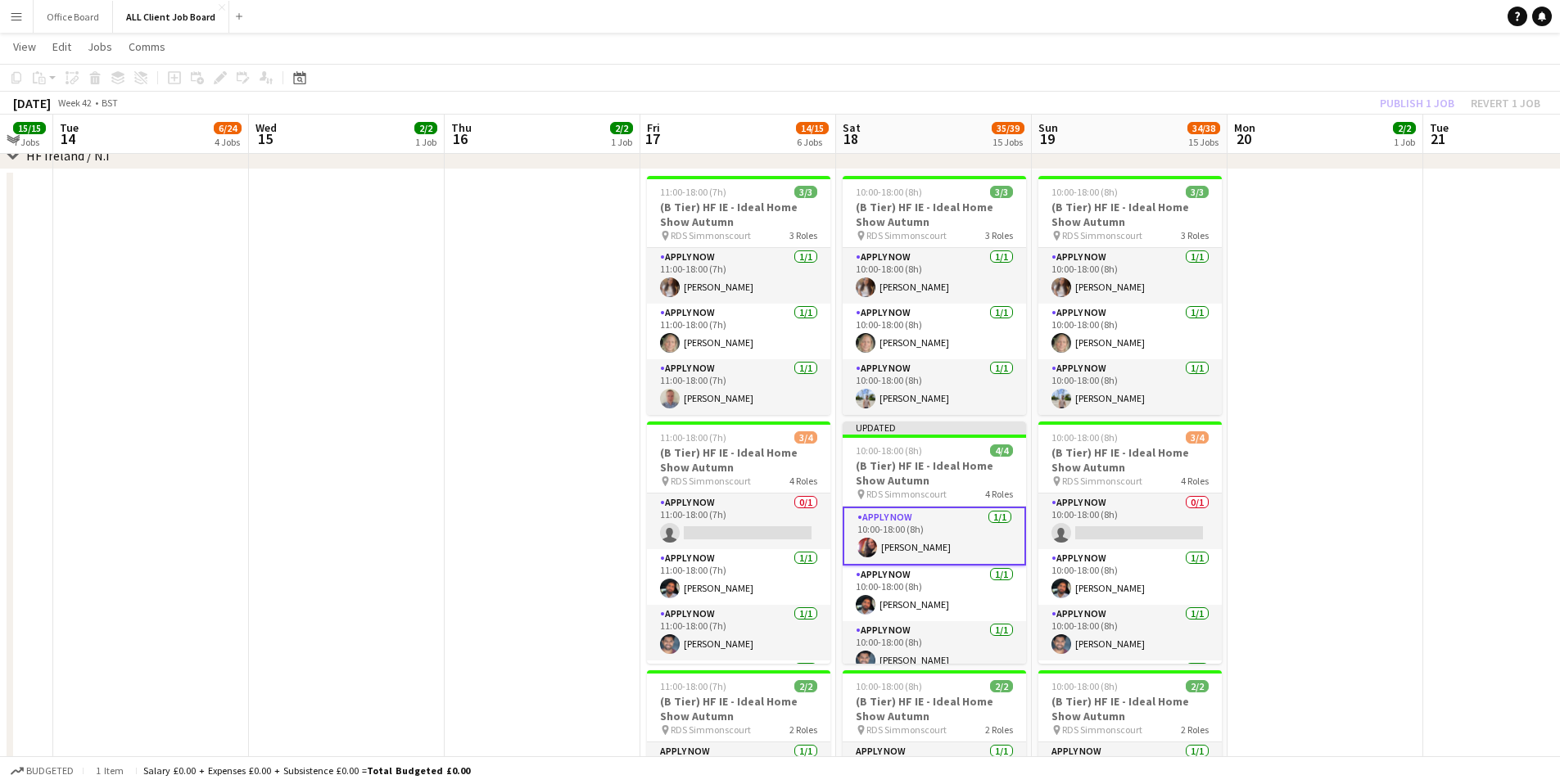
click at [1399, 104] on div "Publish 1 job Revert 1 job" at bounding box center [1460, 103] width 200 height 21
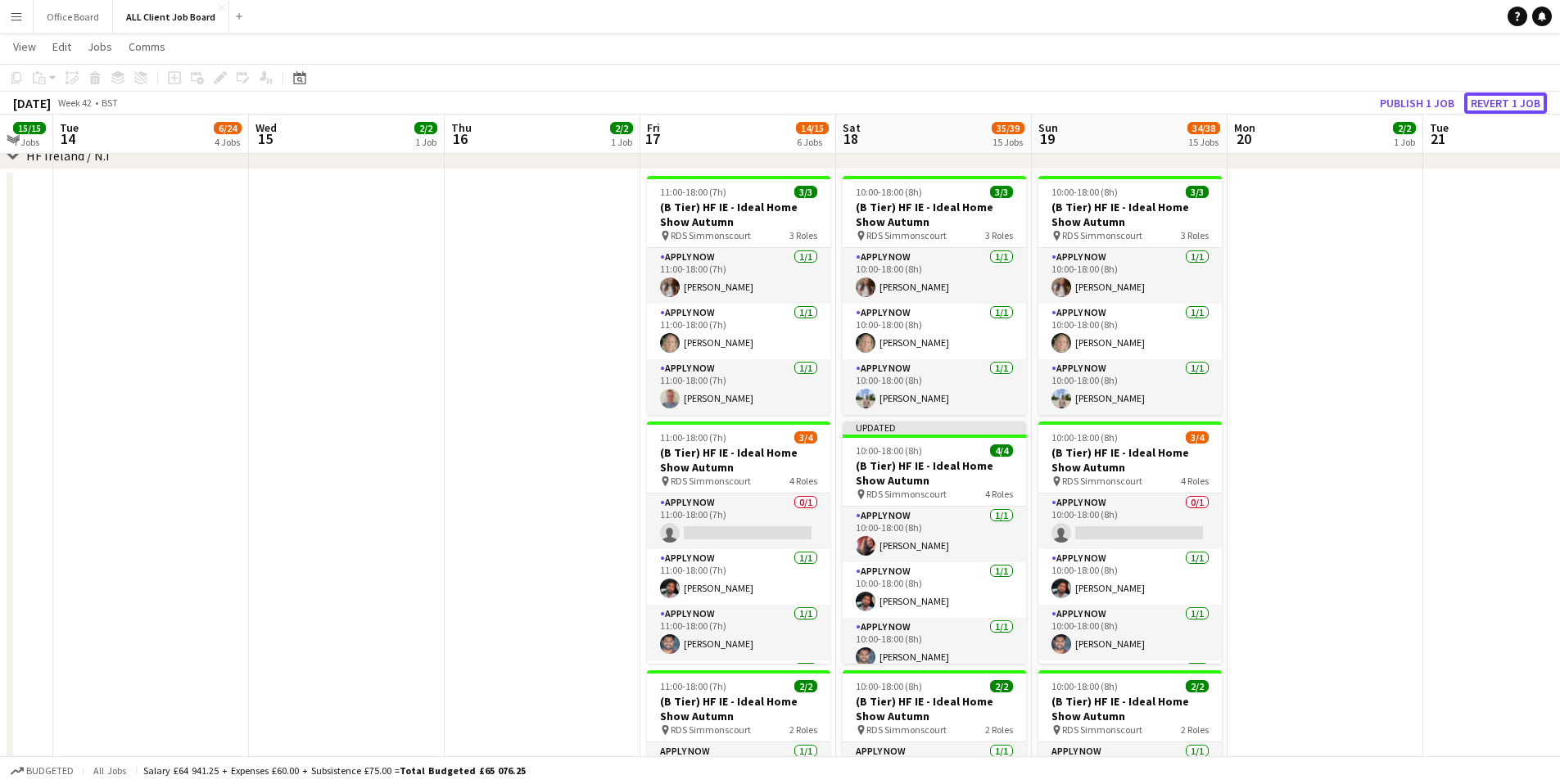
click at [1399, 104] on button "Revert 1 job" at bounding box center [1505, 103] width 83 height 21
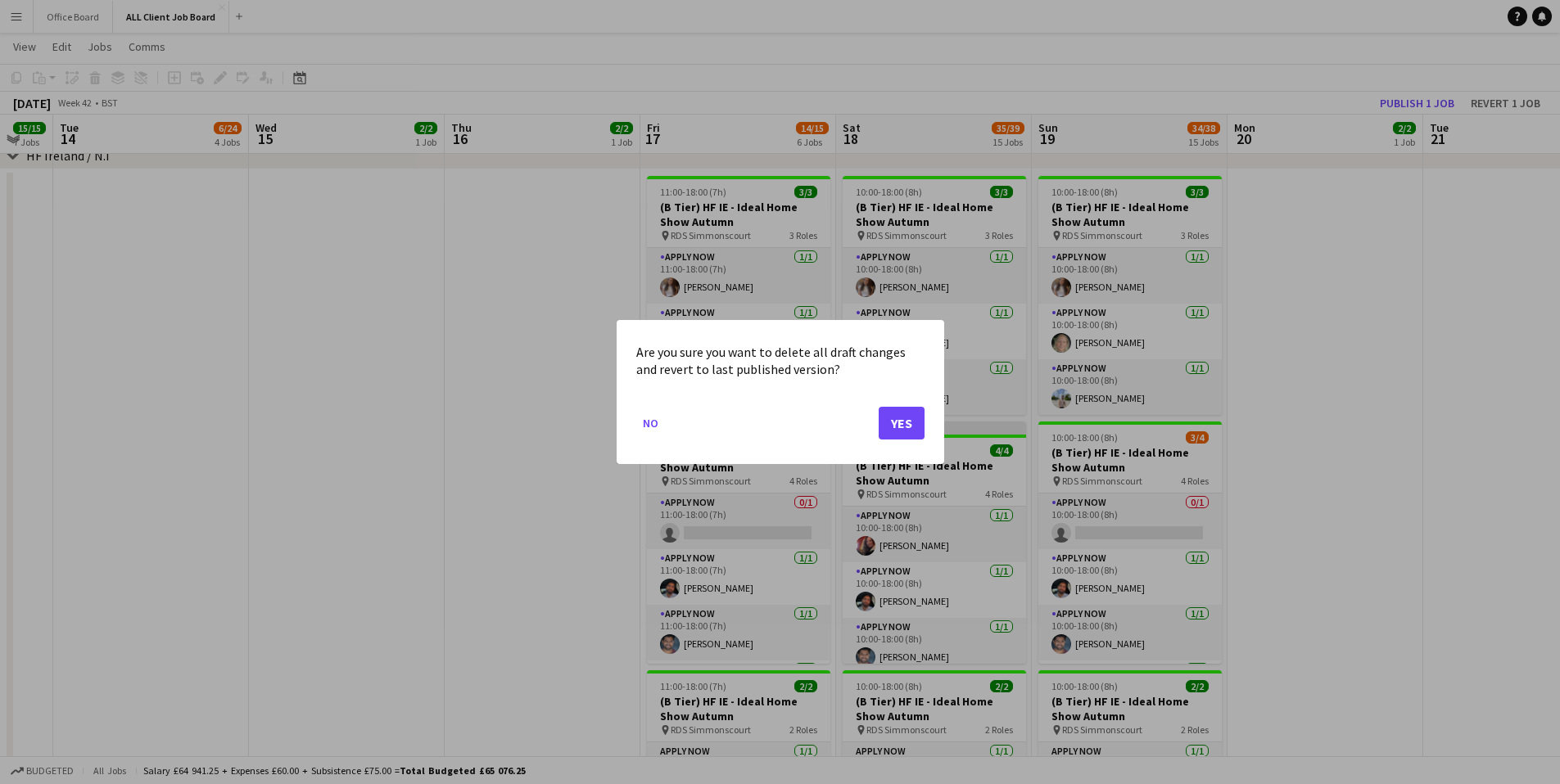
scroll to position [0, 0]
click at [894, 413] on button "Yes" at bounding box center [901, 423] width 46 height 33
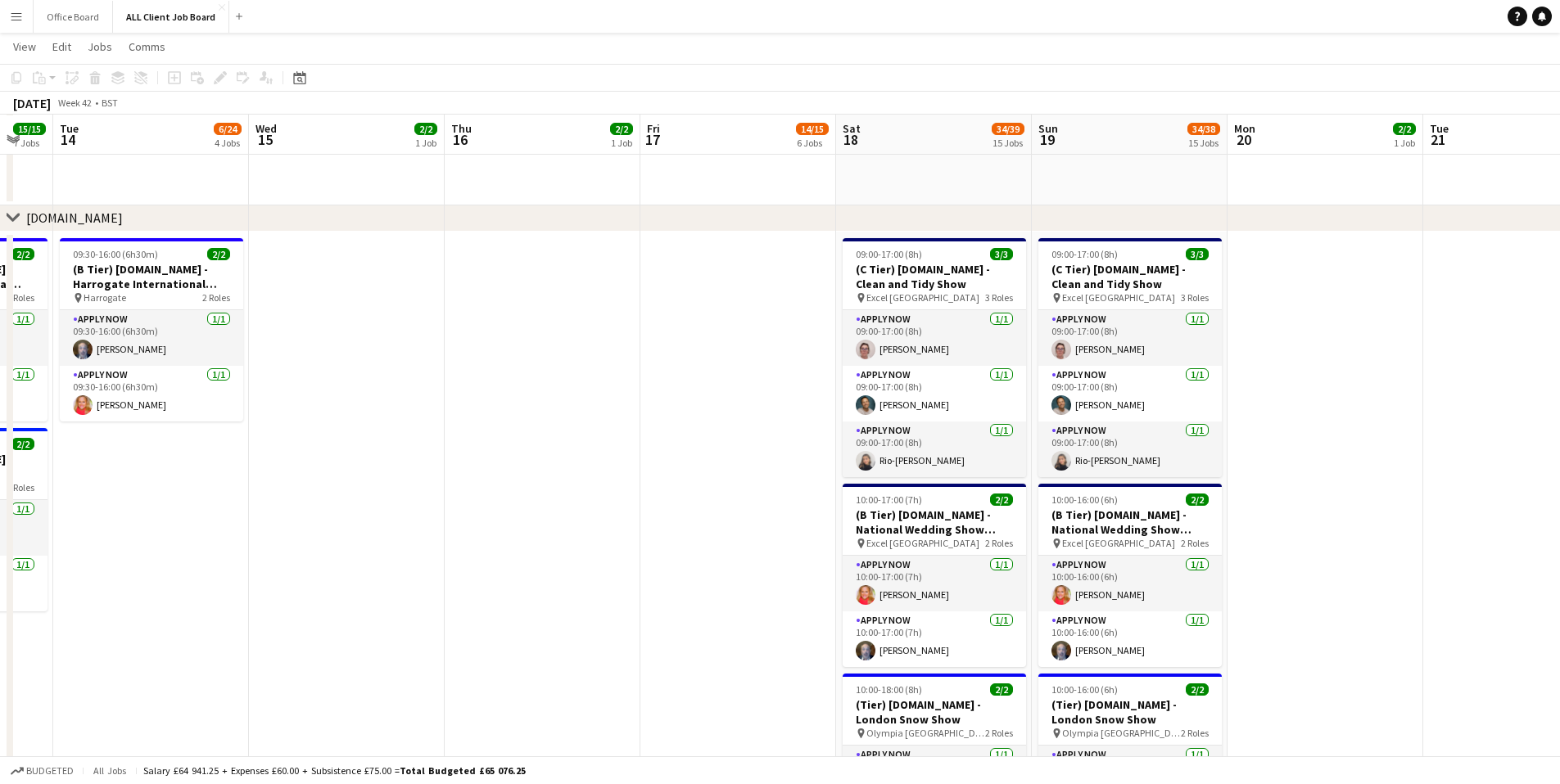
scroll to position [5946, 0]
